Goal: Task Accomplishment & Management: Manage account settings

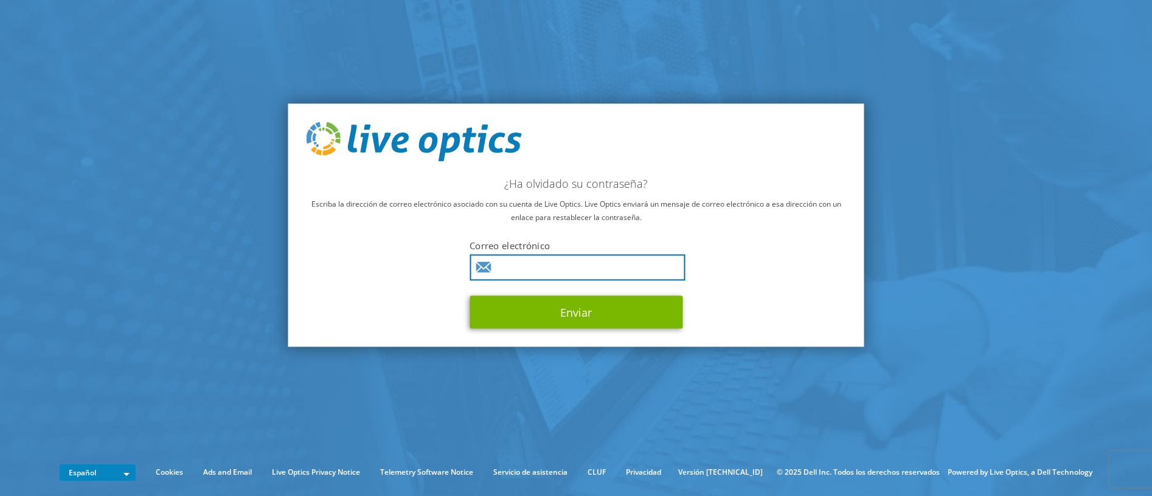
click at [514, 266] on input "text" at bounding box center [576, 268] width 215 height 26
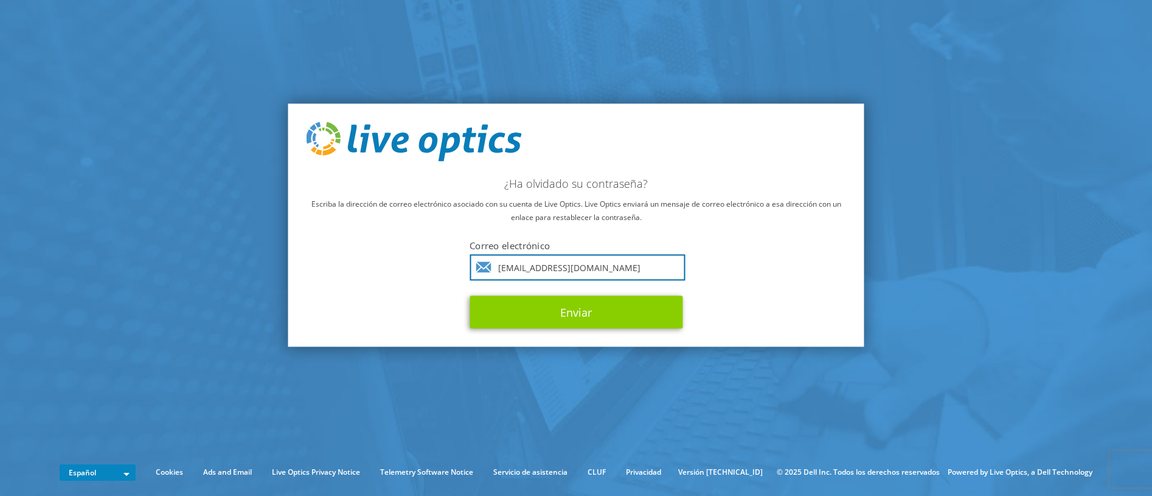
type input "mvelasco@ipm.es"
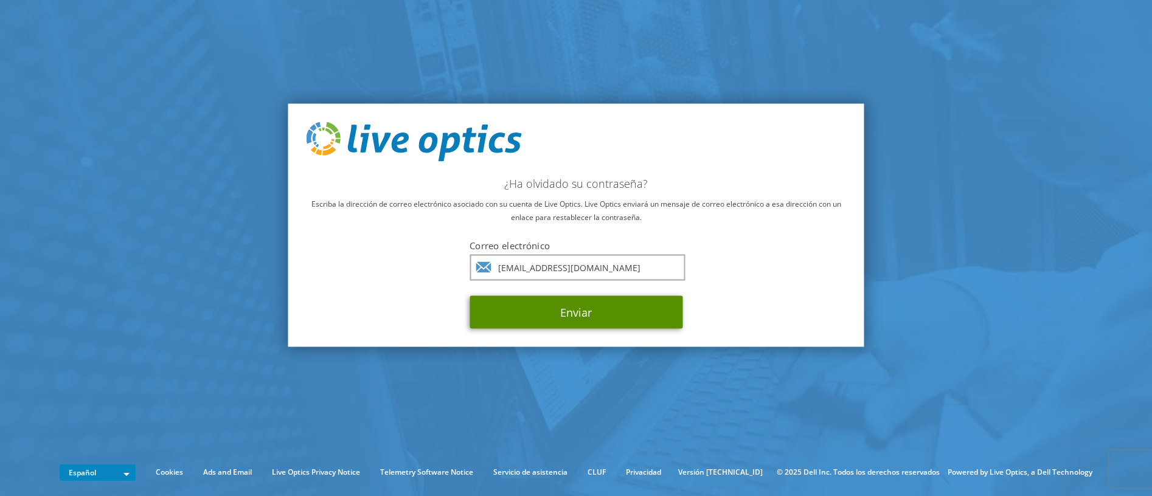
click at [570, 315] on button "Enviar" at bounding box center [575, 312] width 213 height 33
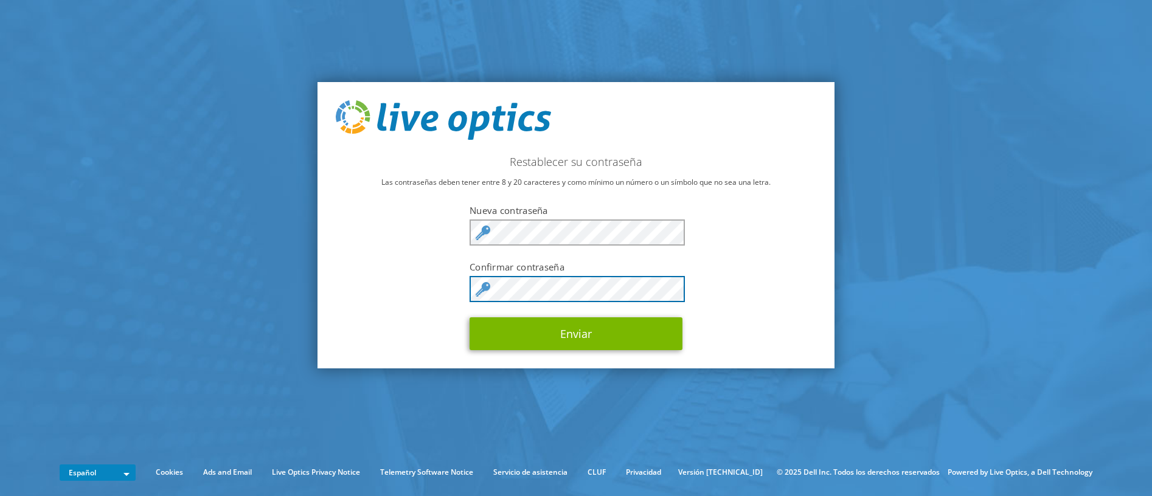
click at [469, 317] on button "Enviar" at bounding box center [575, 333] width 213 height 33
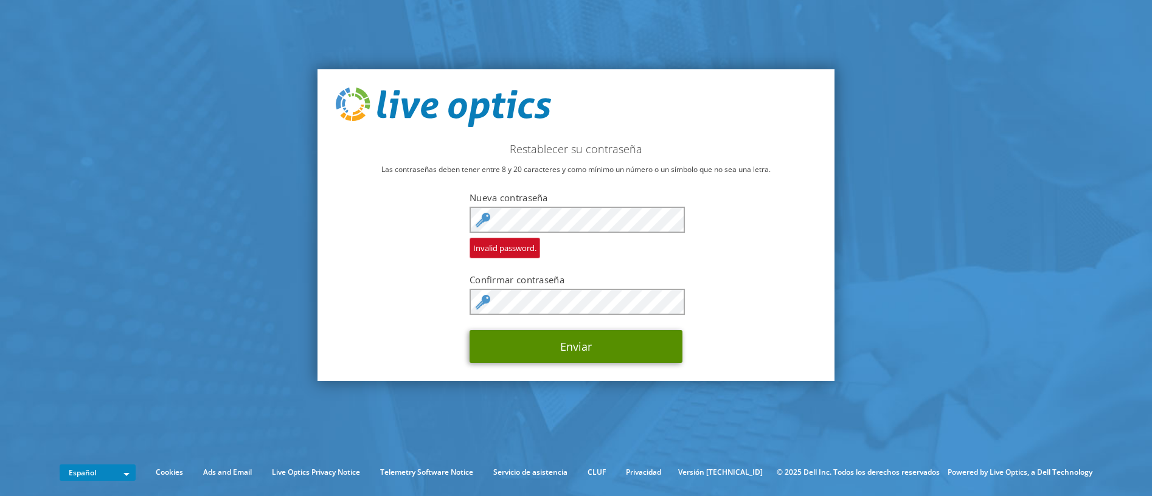
click at [577, 350] on button "Enviar" at bounding box center [575, 346] width 213 height 33
click at [575, 353] on button "Enviar" at bounding box center [575, 346] width 213 height 33
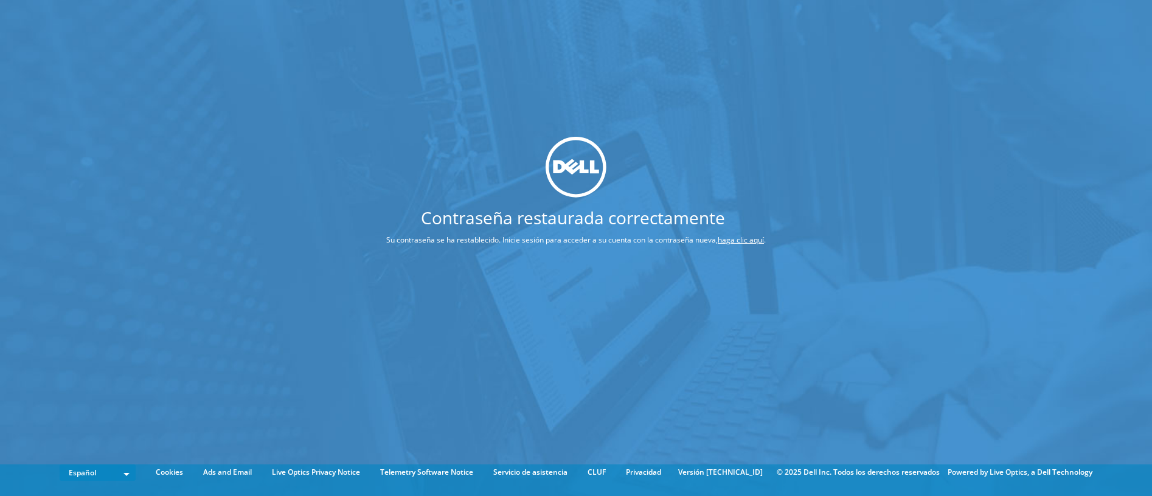
click at [744, 238] on link "haga clic aquí" at bounding box center [740, 240] width 46 height 10
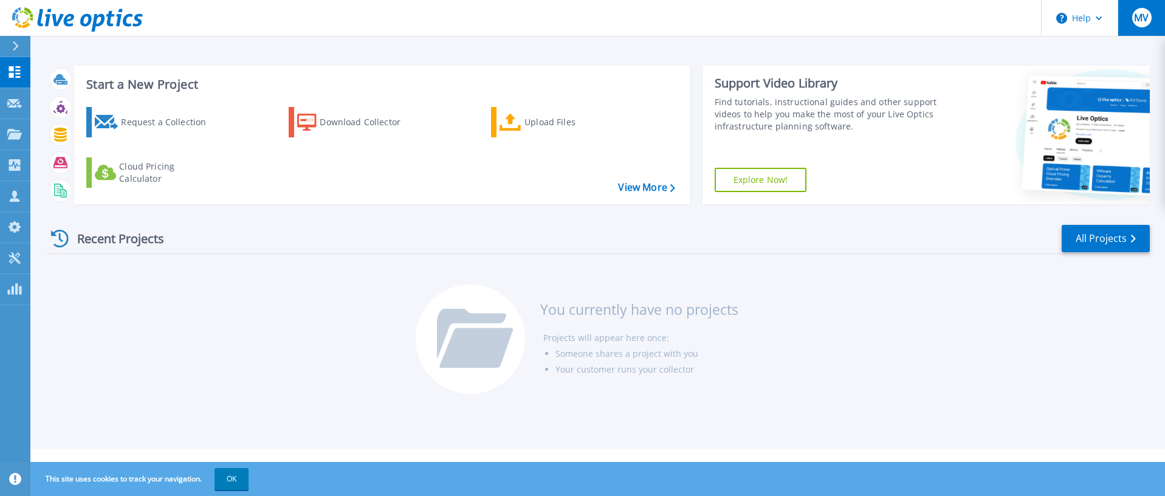
click at [1141, 19] on span "MV" at bounding box center [1141, 18] width 15 height 10
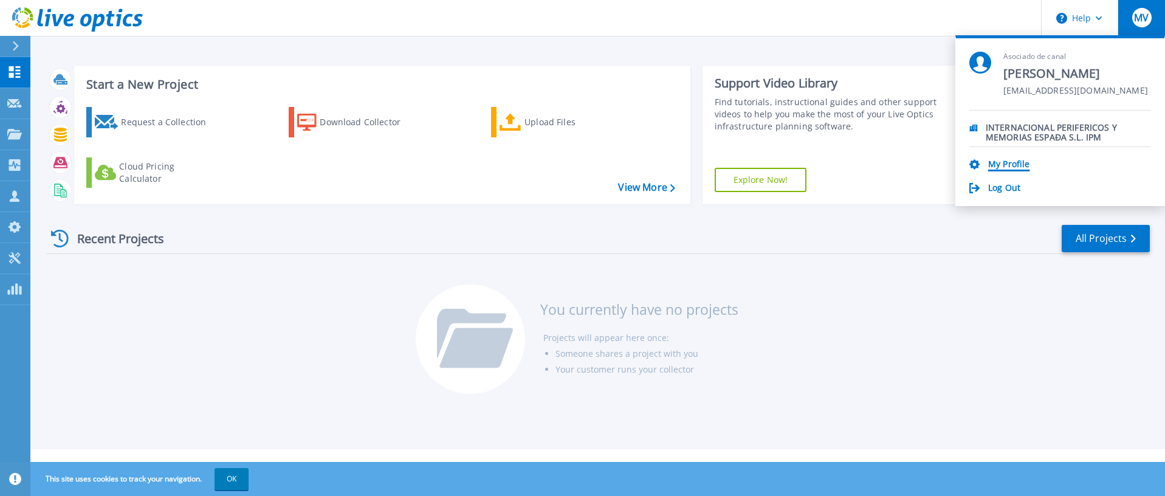
click at [1020, 168] on link "My Profile" at bounding box center [1009, 165] width 41 height 12
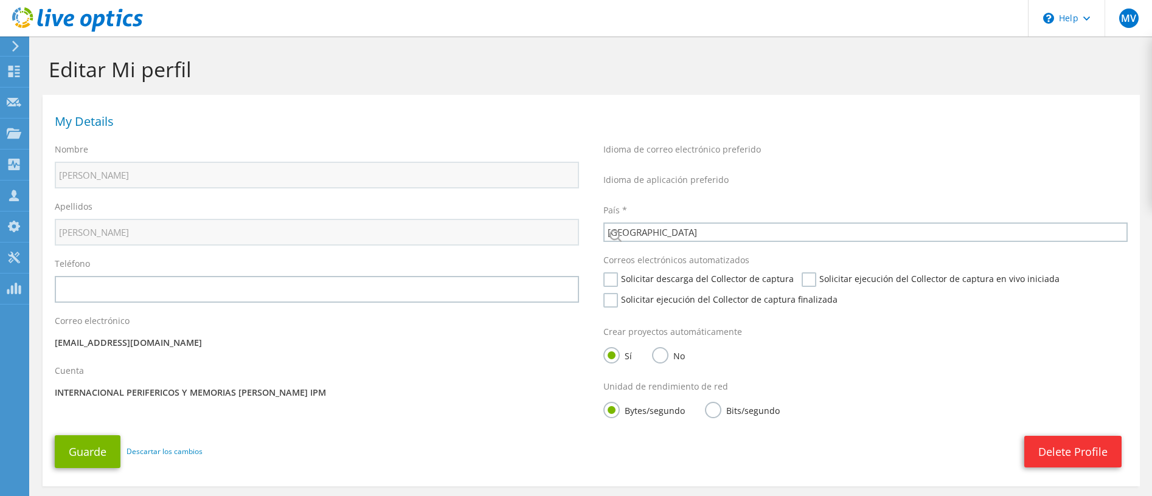
select select "67"
